Goal: Task Accomplishment & Management: Manage account settings

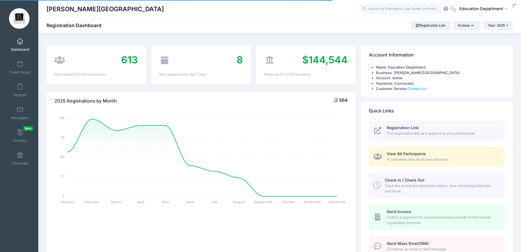
select select
click at [19, 71] on span "Event Setup" at bounding box center [20, 72] width 21 height 5
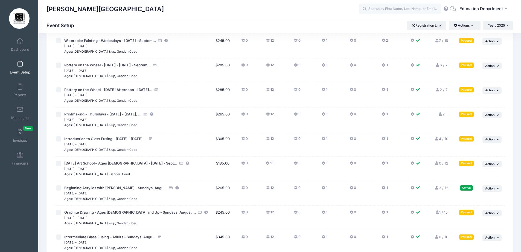
scroll to position [4120, 0]
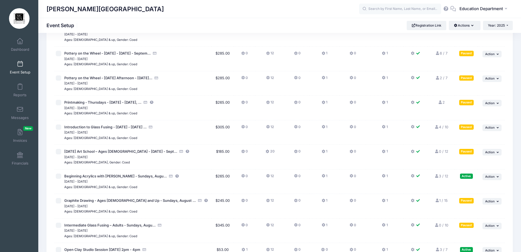
click at [58, 177] on input "checkbox" at bounding box center [58, 175] width 5 height 5
checkbox input "true"
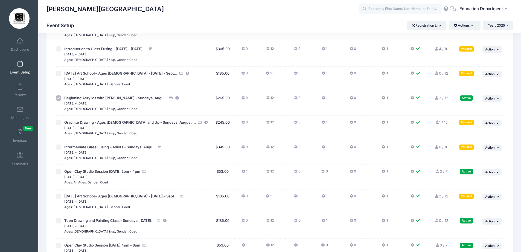
scroll to position [4202, 0]
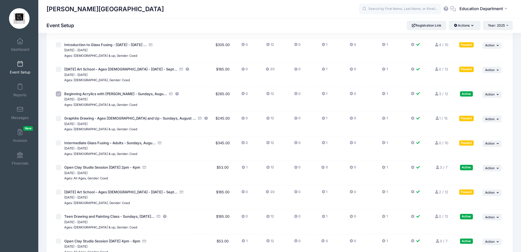
click at [60, 216] on input "checkbox" at bounding box center [58, 215] width 5 height 5
checkbox input "true"
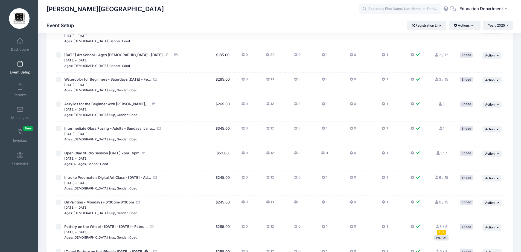
scroll to position [0, 0]
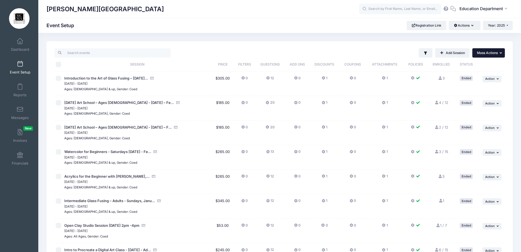
click at [478, 54] on span "Mass Actions" at bounding box center [487, 53] width 21 height 4
click at [462, 53] on link "Add Session" at bounding box center [452, 52] width 34 height 9
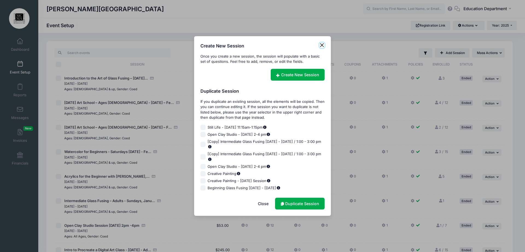
click at [322, 46] on button "Close" at bounding box center [322, 44] width 5 height 5
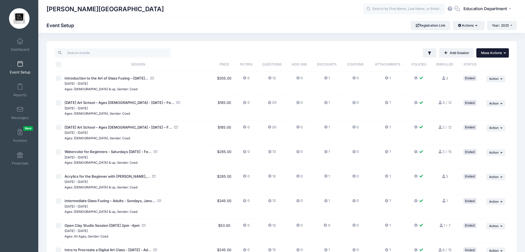
click at [489, 57] on button "... Mass Actions" at bounding box center [493, 52] width 33 height 9
click at [457, 66] on link "Pause selected sessions" at bounding box center [470, 66] width 63 height 10
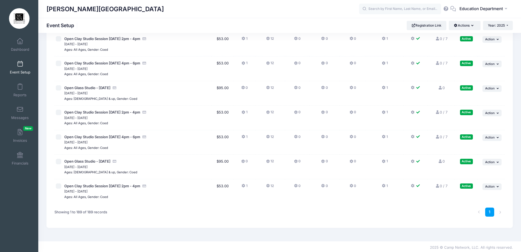
scroll to position [4503, 0]
